Goal: Find specific page/section: Find specific page/section

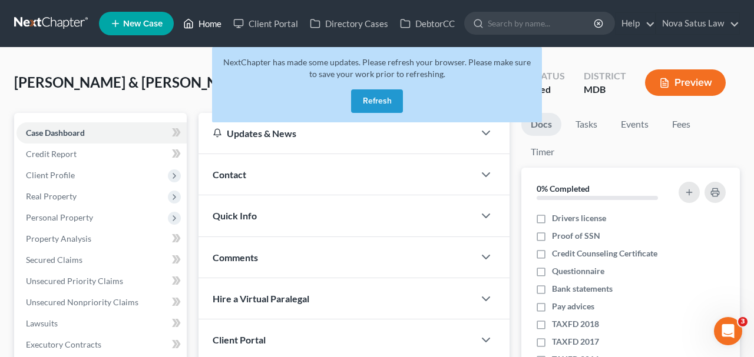
click at [216, 30] on link "Home" at bounding box center [202, 23] width 50 height 21
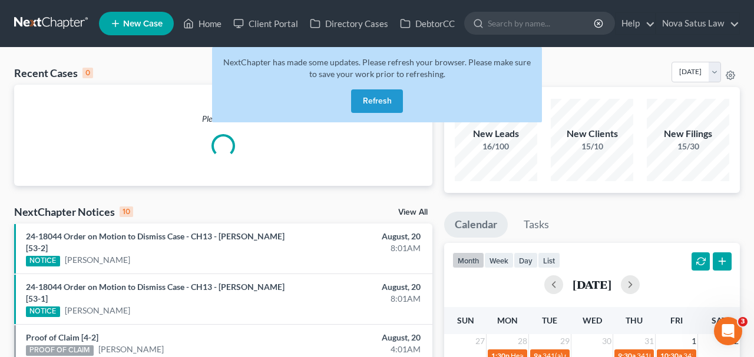
click at [377, 102] on button "Refresh" at bounding box center [377, 102] width 52 height 24
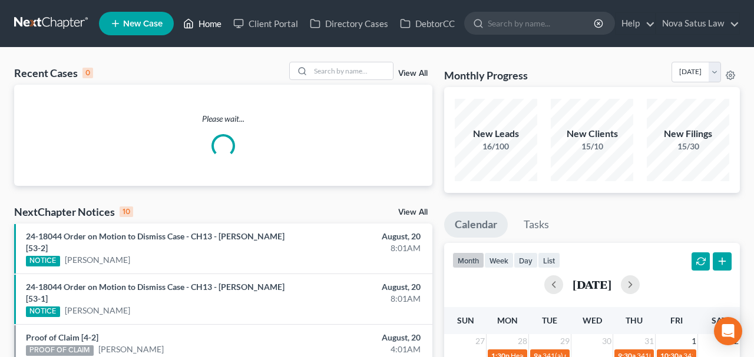
click at [207, 28] on link "Home" at bounding box center [202, 23] width 50 height 21
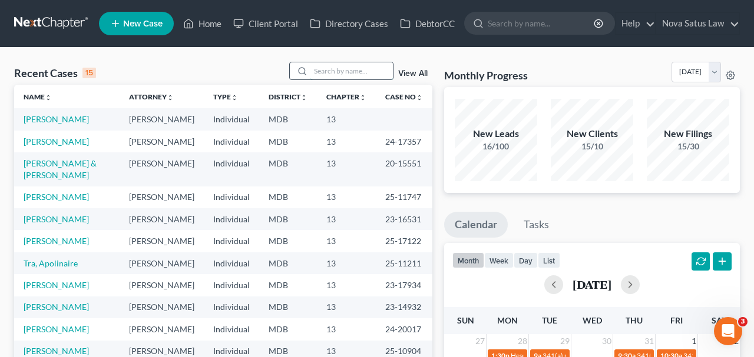
click at [362, 78] on input "search" at bounding box center [351, 70] width 82 height 17
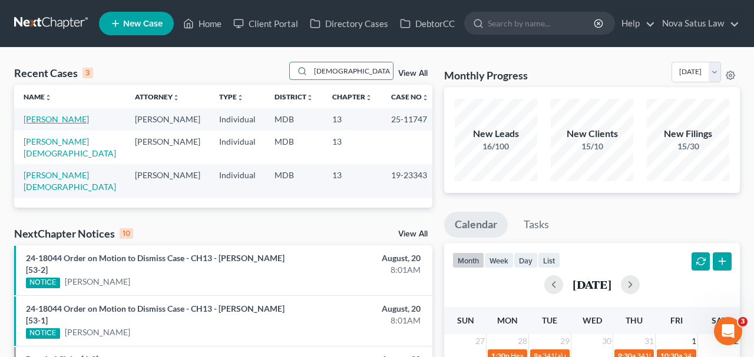
type input "[DEMOGRAPHIC_DATA]"
click at [52, 117] on link "[PERSON_NAME]" at bounding box center [56, 119] width 65 height 10
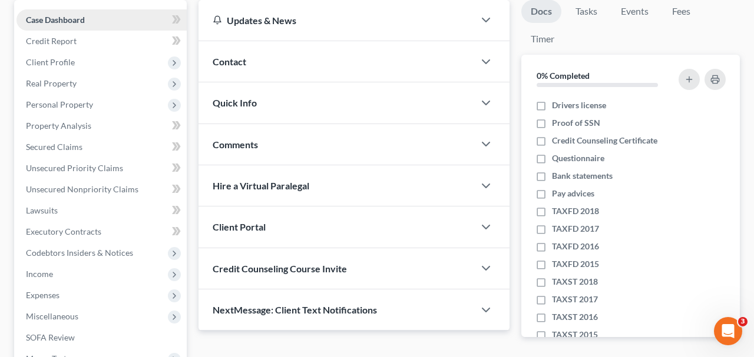
scroll to position [306, 0]
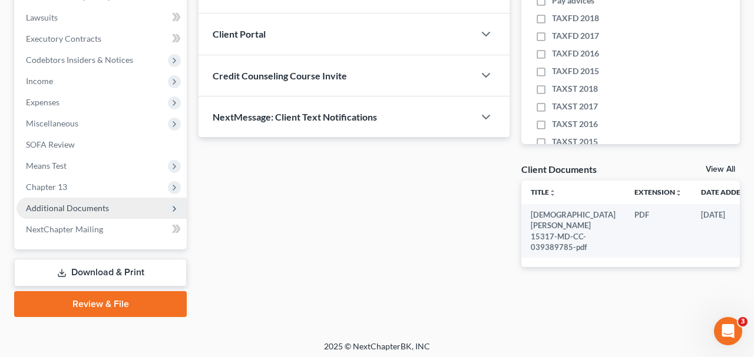
click at [101, 207] on span "Additional Documents" at bounding box center [67, 208] width 83 height 10
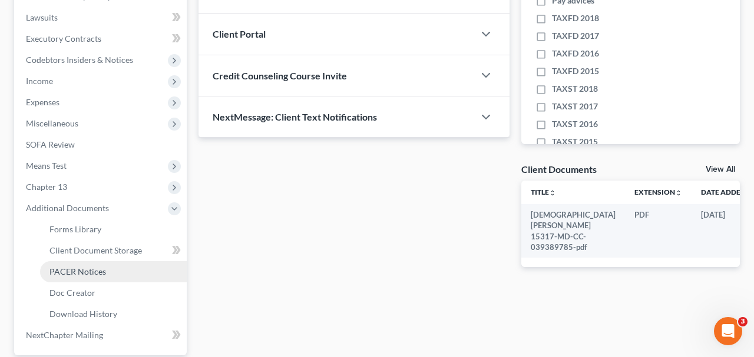
click at [87, 269] on span "PACER Notices" at bounding box center [77, 272] width 57 height 10
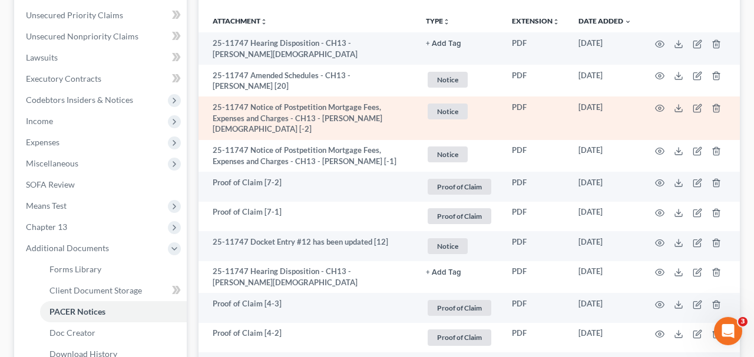
scroll to position [306, 0]
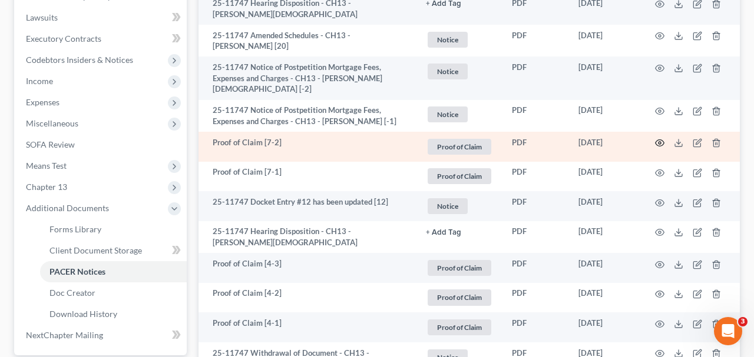
click at [655, 148] on icon "button" at bounding box center [659, 142] width 9 height 9
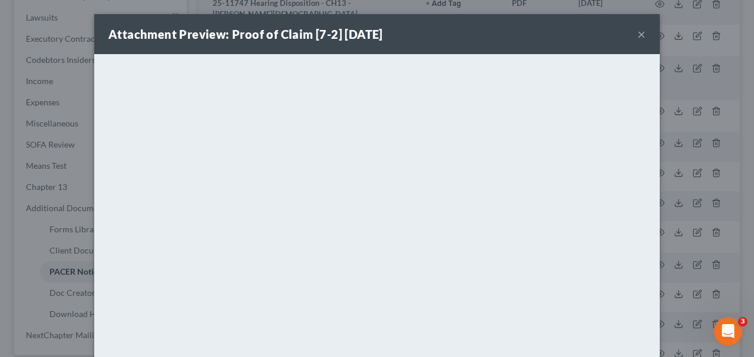
click at [640, 32] on button "×" at bounding box center [641, 34] width 8 height 14
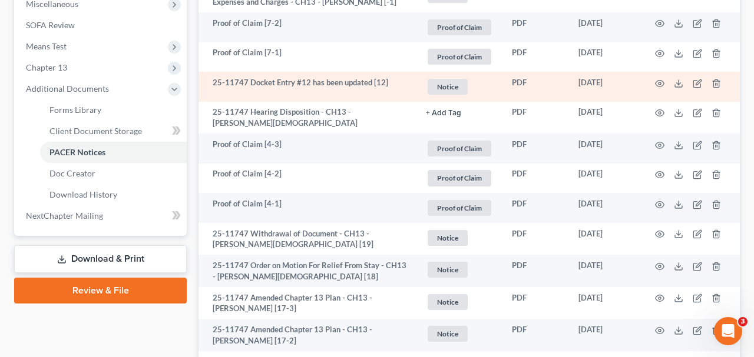
scroll to position [429, 0]
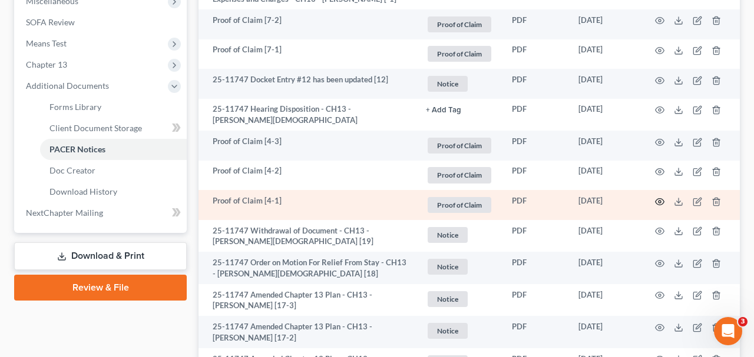
click at [656, 207] on icon "button" at bounding box center [659, 201] width 9 height 9
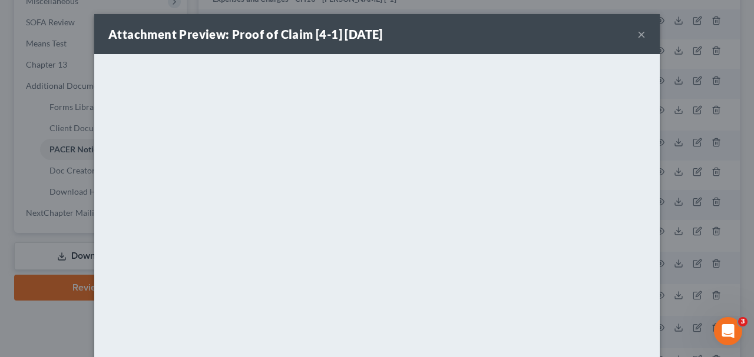
click at [643, 38] on button "×" at bounding box center [641, 34] width 8 height 14
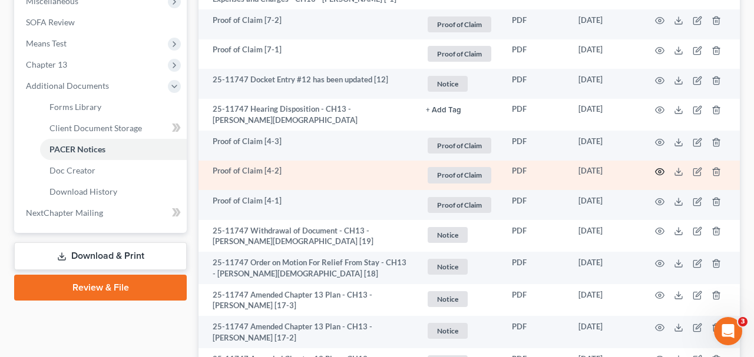
click at [655, 177] on icon "button" at bounding box center [659, 171] width 9 height 9
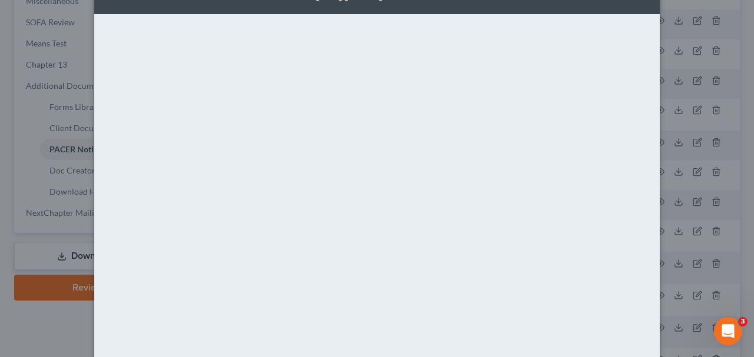
scroll to position [0, 0]
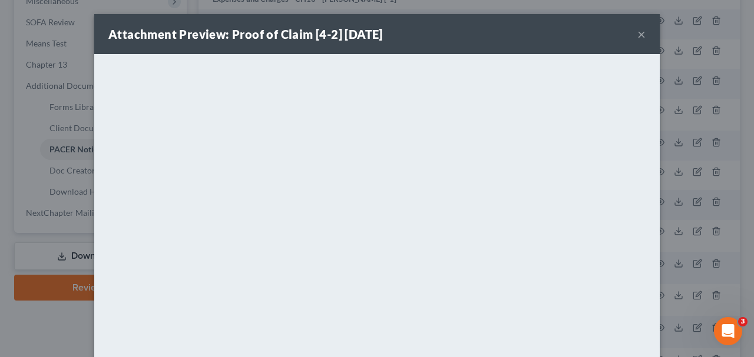
click at [640, 36] on button "×" at bounding box center [641, 34] width 8 height 14
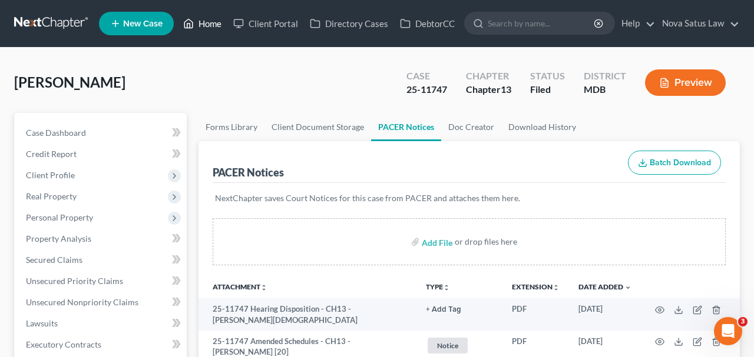
click at [204, 21] on link "Home" at bounding box center [202, 23] width 50 height 21
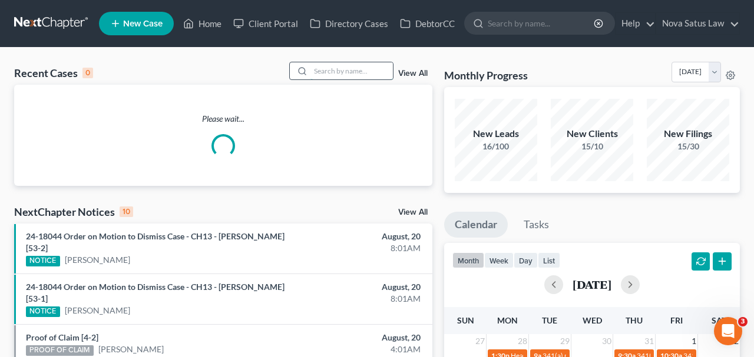
click at [340, 68] on input "search" at bounding box center [351, 70] width 82 height 17
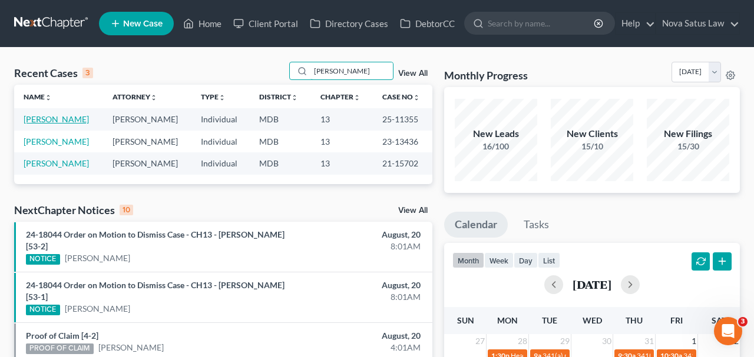
type input "[PERSON_NAME]"
click at [87, 122] on link "[PERSON_NAME]" at bounding box center [56, 119] width 65 height 10
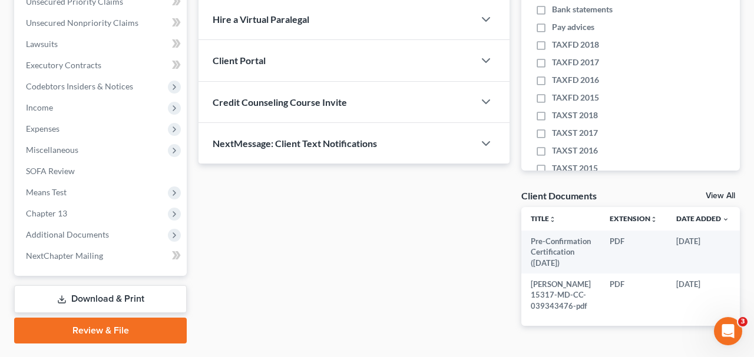
scroll to position [306, 0]
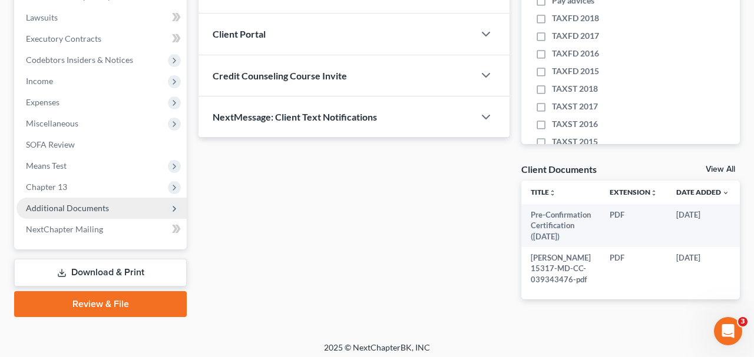
click at [72, 203] on span "Additional Documents" at bounding box center [67, 208] width 83 height 10
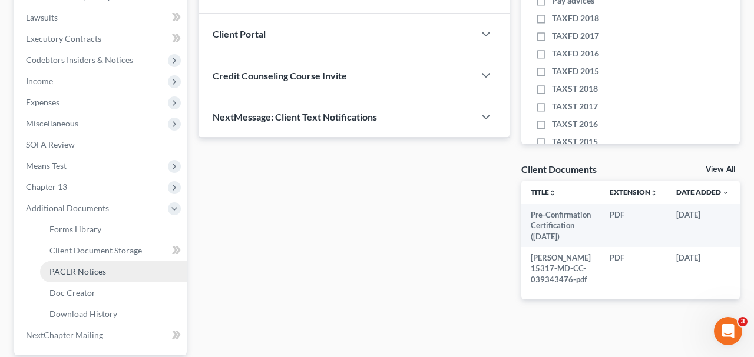
click at [90, 269] on span "PACER Notices" at bounding box center [77, 272] width 57 height 10
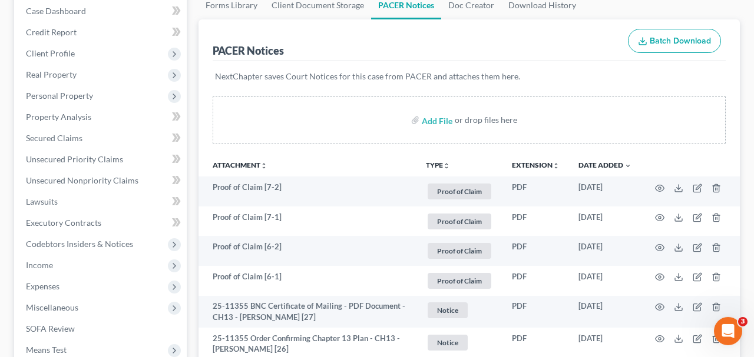
scroll to position [122, 0]
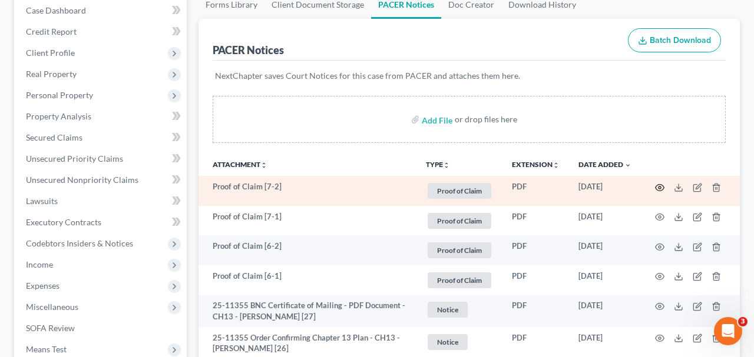
click at [658, 188] on icon "button" at bounding box center [659, 187] width 9 height 9
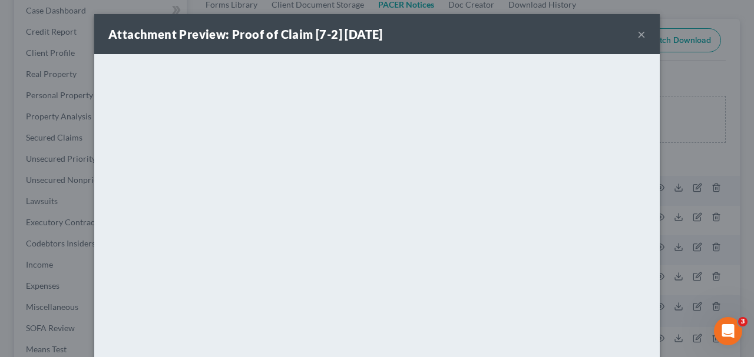
click at [644, 37] on button "×" at bounding box center [641, 34] width 8 height 14
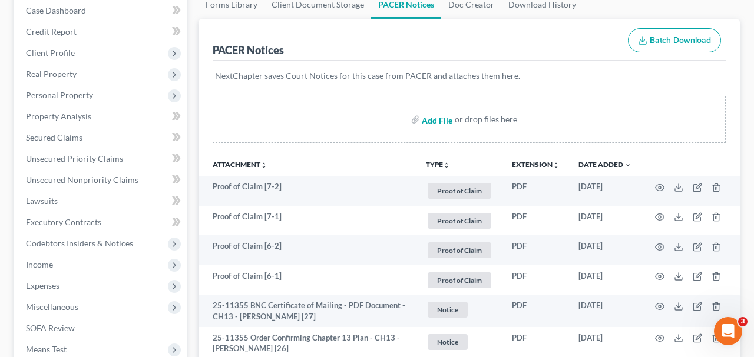
scroll to position [0, 0]
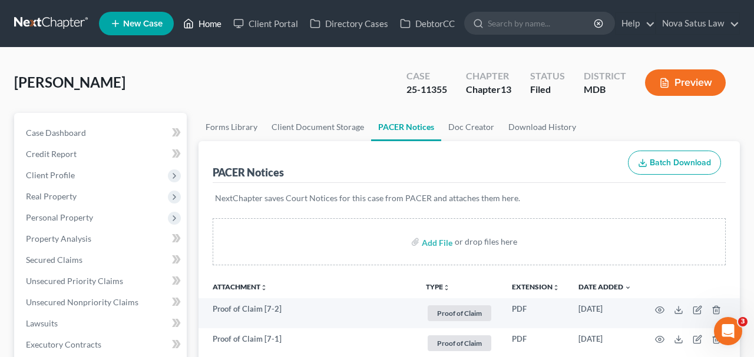
click at [217, 28] on link "Home" at bounding box center [202, 23] width 50 height 21
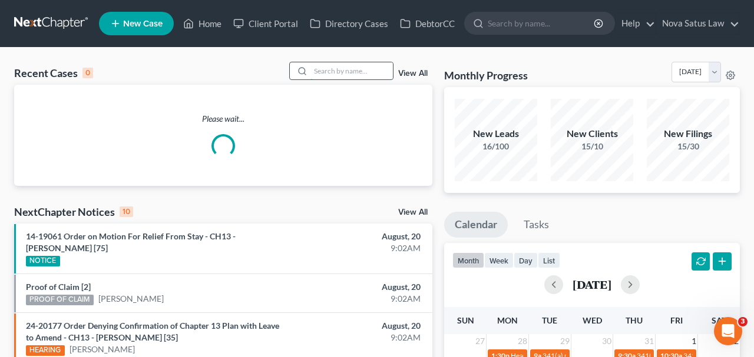
click at [361, 62] on input "search" at bounding box center [351, 70] width 82 height 17
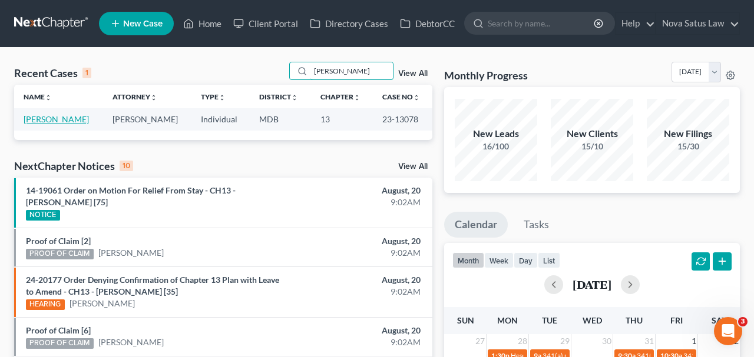
type input "[PERSON_NAME]"
click at [49, 123] on link "[PERSON_NAME]" at bounding box center [56, 119] width 65 height 10
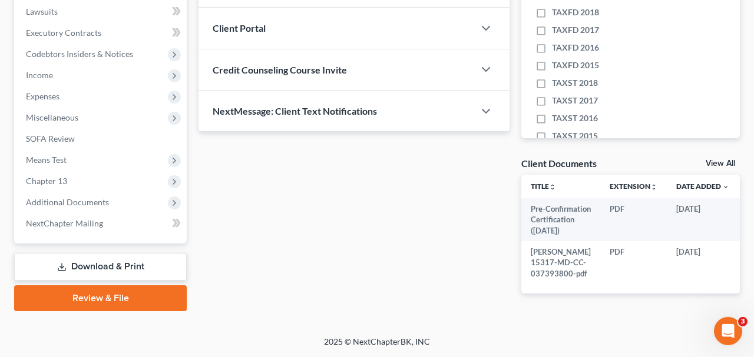
scroll to position [333, 0]
click at [52, 197] on span "Additional Documents" at bounding box center [67, 202] width 83 height 10
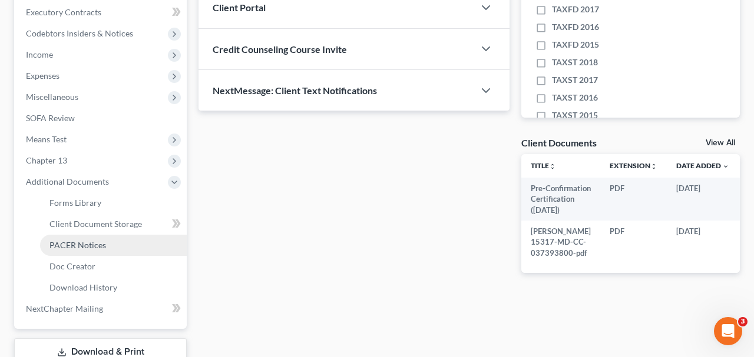
click at [58, 243] on span "PACER Notices" at bounding box center [77, 245] width 57 height 10
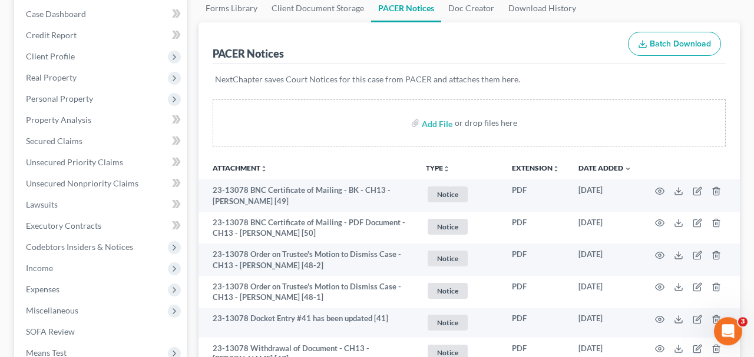
scroll to position [122, 0]
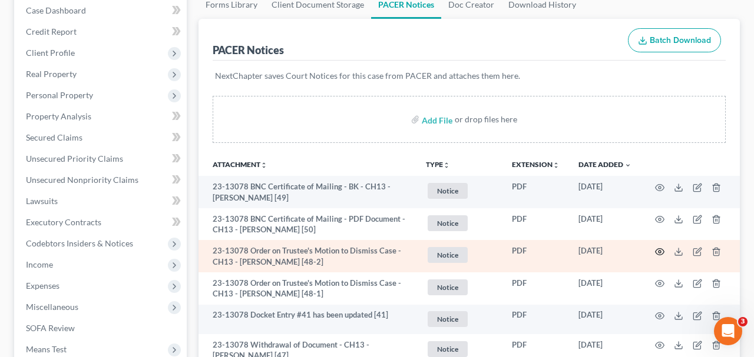
click at [656, 250] on icon "button" at bounding box center [659, 251] width 9 height 9
